Goal: Submit feedback/report problem: Submit feedback/report problem

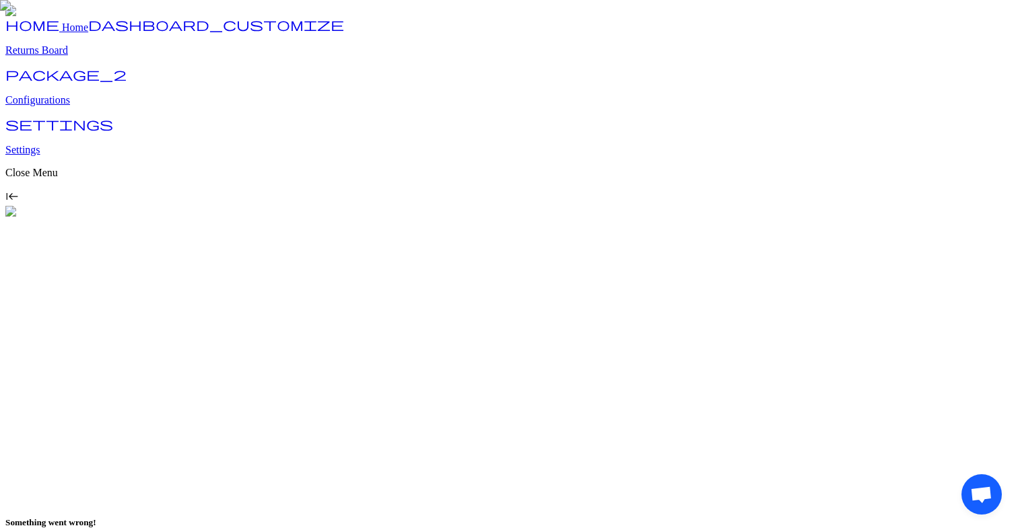
drag, startPoint x: 530, startPoint y: 446, endPoint x: 650, endPoint y: 457, distance: 120.4
